Goal: Information Seeking & Learning: Learn about a topic

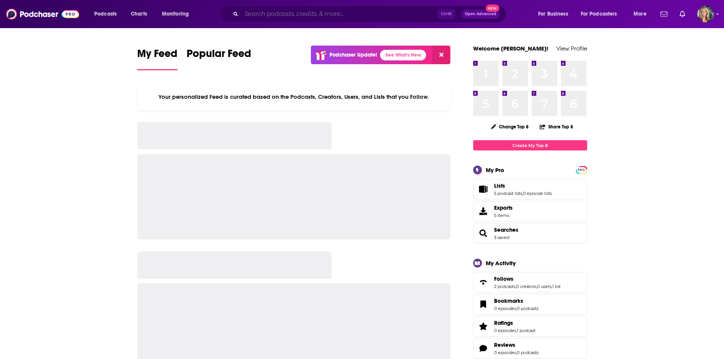
click at [289, 11] on input "Search podcasts, credits, & more..." at bounding box center [339, 14] width 196 height 12
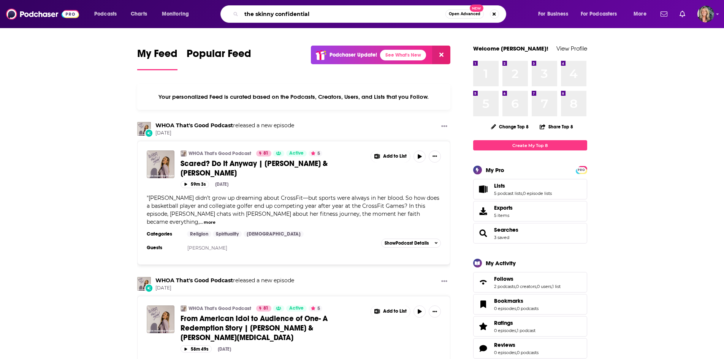
type input "the skinny confidential"
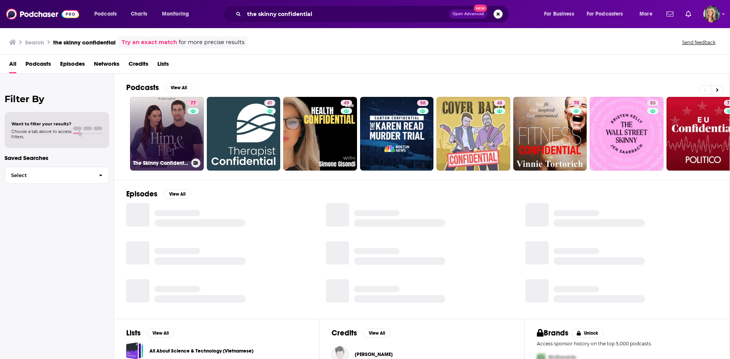
click at [176, 109] on link "77 The Skinny Confidential Him & Her Show" at bounding box center [167, 134] width 74 height 74
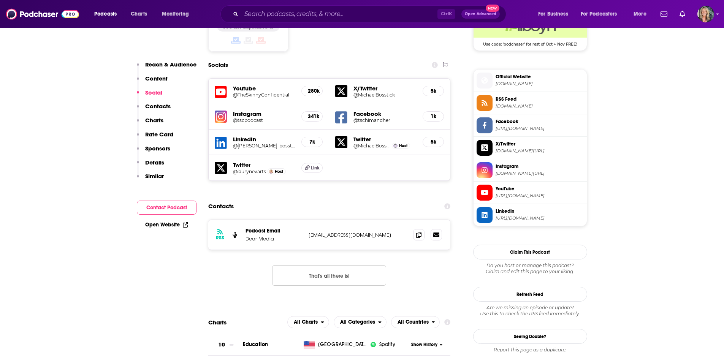
scroll to position [646, 0]
click at [422, 228] on span at bounding box center [418, 233] width 11 height 11
